Goal: Information Seeking & Learning: Learn about a topic

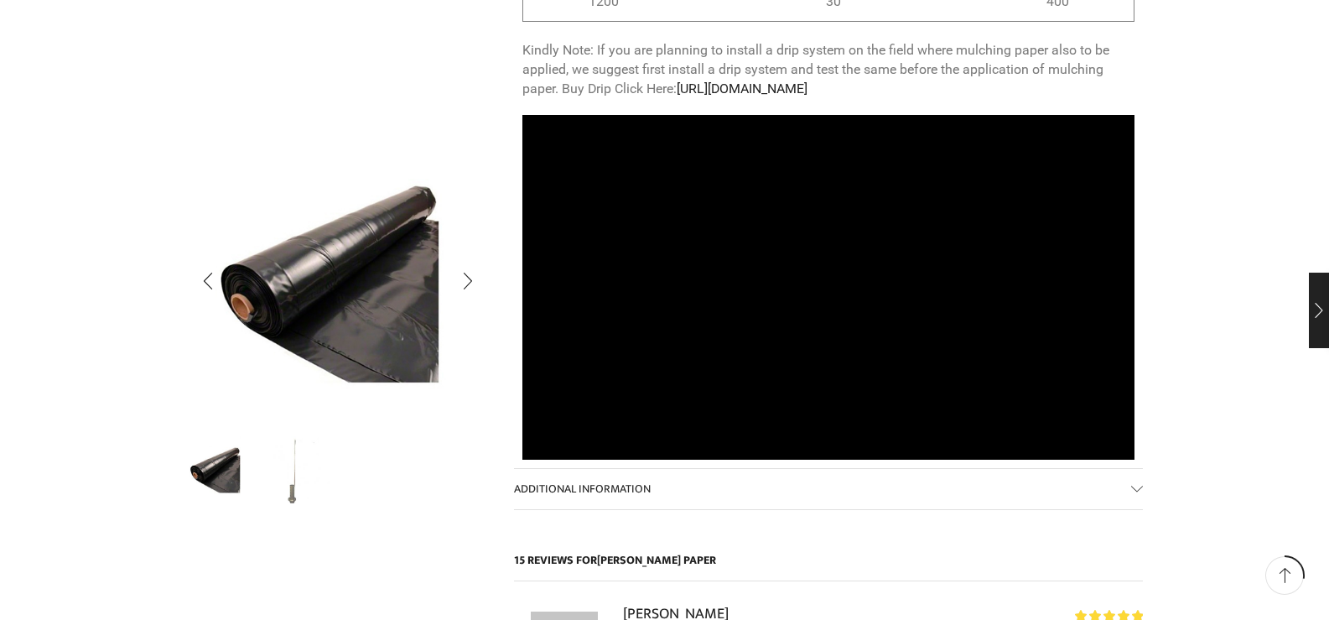
scroll to position [1678, 0]
